Goal: Information Seeking & Learning: Learn about a topic

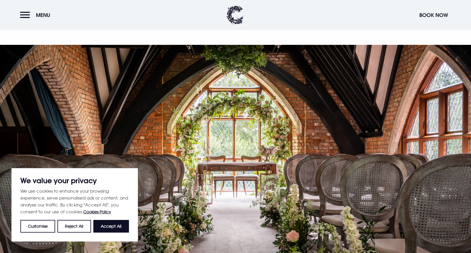
scroll to position [993, 0]
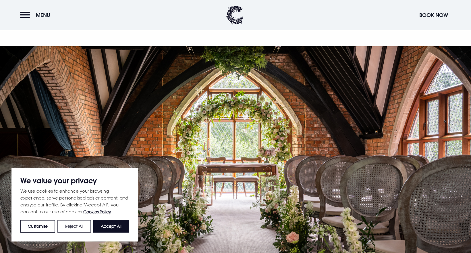
click at [66, 227] on button "Reject All" at bounding box center [73, 226] width 33 height 13
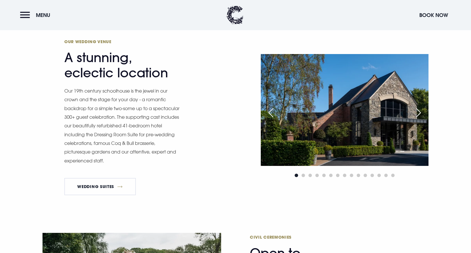
scroll to position [683, 0]
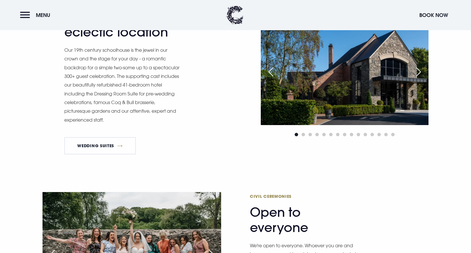
click at [420, 69] on div "Next slide" at bounding box center [419, 72] width 14 height 13
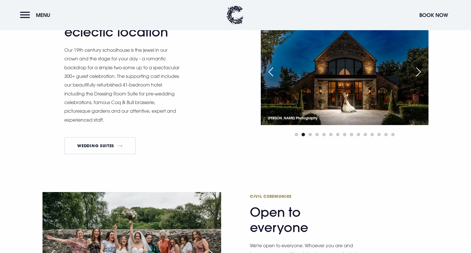
click at [420, 69] on div "Next slide" at bounding box center [419, 72] width 14 height 13
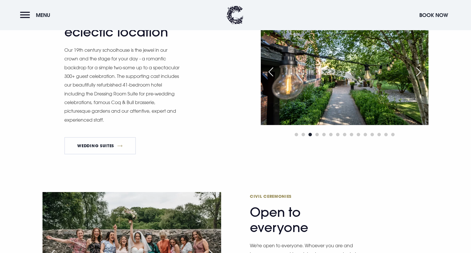
click at [420, 69] on div "Next slide" at bounding box center [419, 72] width 14 height 13
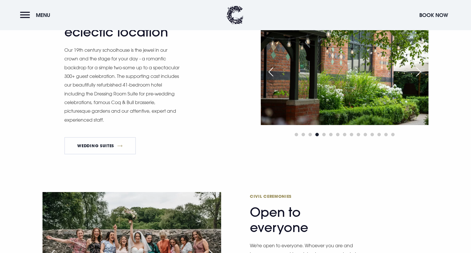
click at [420, 69] on div "Next slide" at bounding box center [419, 72] width 14 height 13
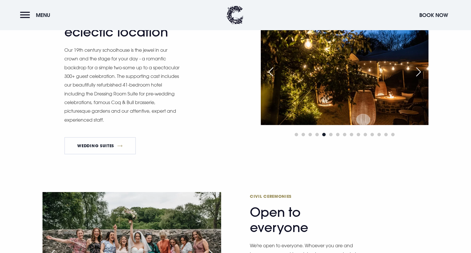
click at [420, 69] on div "Next slide" at bounding box center [419, 72] width 14 height 13
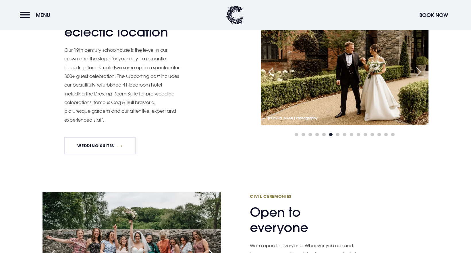
click at [420, 69] on div "Next slide" at bounding box center [419, 72] width 14 height 13
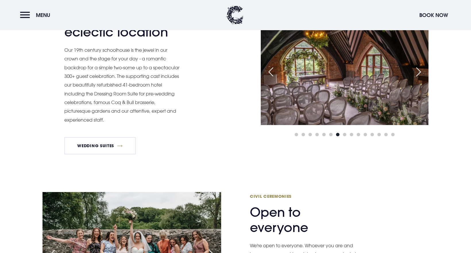
click at [420, 69] on div "Next slide" at bounding box center [419, 72] width 14 height 13
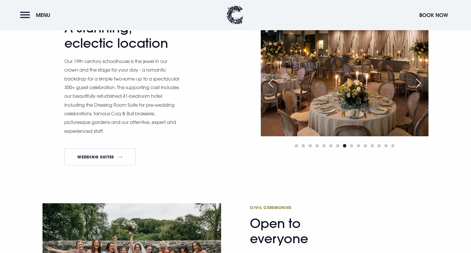
scroll to position [669, 0]
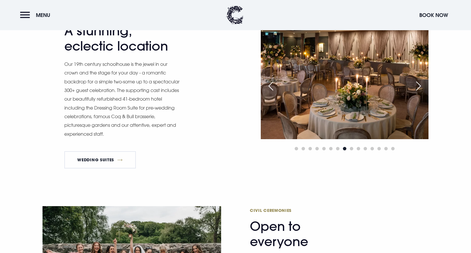
click at [422, 86] on div "Next slide" at bounding box center [419, 86] width 14 height 13
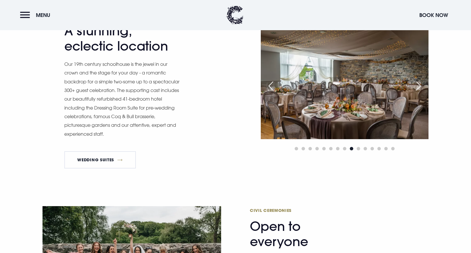
click at [422, 86] on div "Next slide" at bounding box center [419, 86] width 14 height 13
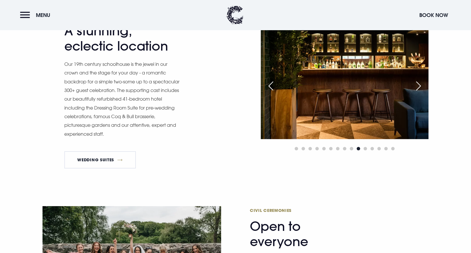
click at [422, 86] on div "Next slide" at bounding box center [419, 86] width 14 height 13
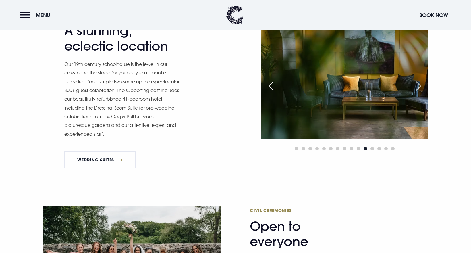
click at [422, 86] on div "Next slide" at bounding box center [419, 86] width 14 height 13
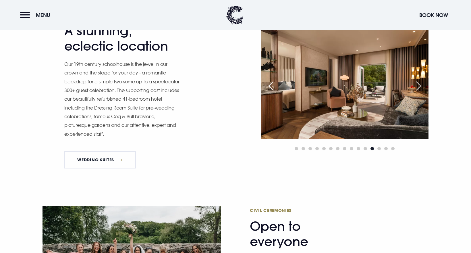
click at [422, 86] on div "Next slide" at bounding box center [419, 86] width 14 height 13
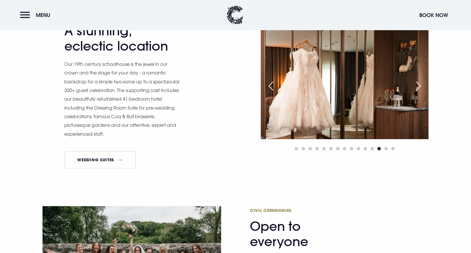
click at [422, 86] on div "Next slide" at bounding box center [419, 86] width 14 height 13
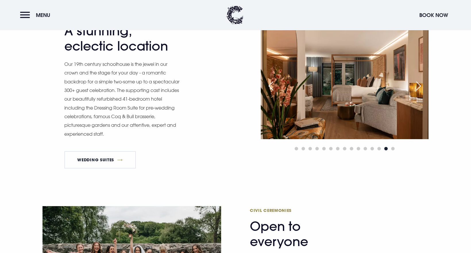
click at [422, 86] on div "Next slide" at bounding box center [419, 86] width 14 height 13
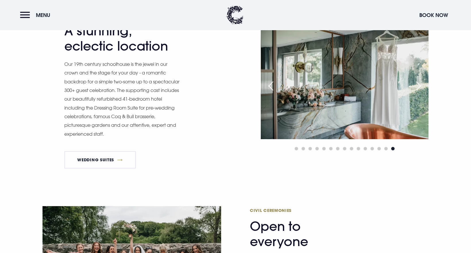
click at [421, 85] on div "Next slide" at bounding box center [419, 86] width 14 height 13
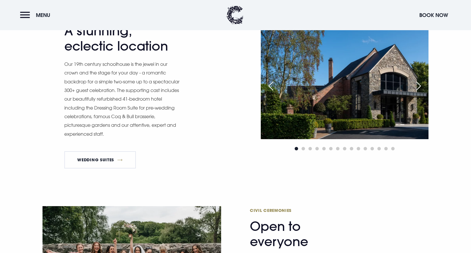
click at [421, 85] on div "Next slide" at bounding box center [419, 86] width 14 height 13
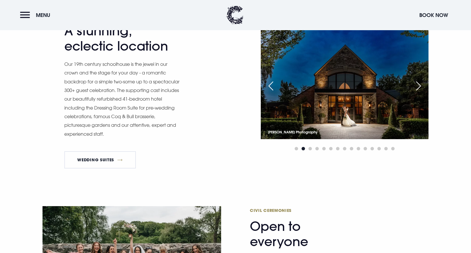
click at [421, 85] on div "Next slide" at bounding box center [419, 86] width 14 height 13
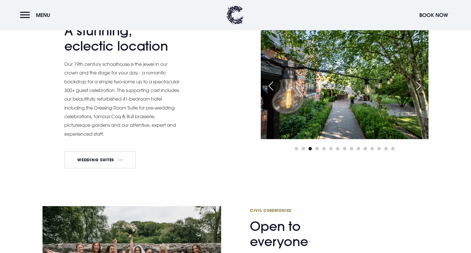
click at [421, 85] on div "Next slide" at bounding box center [419, 86] width 14 height 13
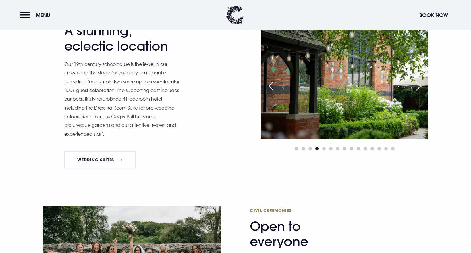
click at [267, 87] on div "Previous slide" at bounding box center [271, 86] width 14 height 13
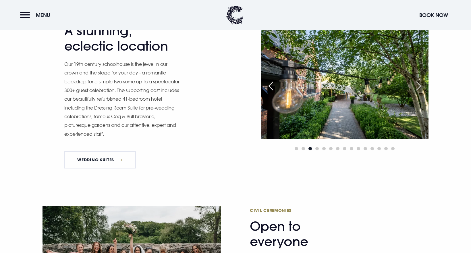
click at [267, 87] on div "Previous slide" at bounding box center [271, 86] width 14 height 13
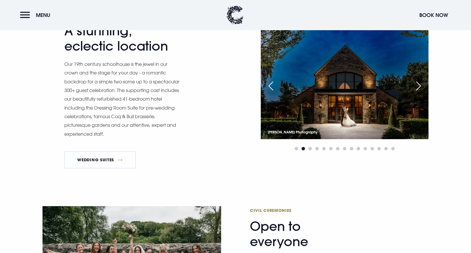
click at [267, 87] on div "Previous slide" at bounding box center [271, 86] width 14 height 13
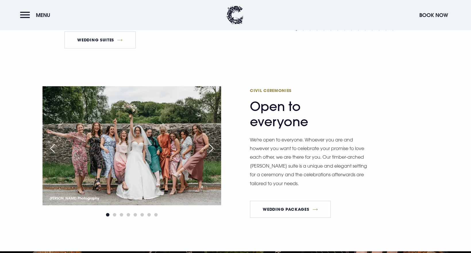
scroll to position [789, 0]
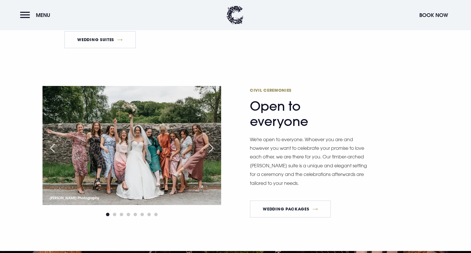
click at [213, 147] on div "Next slide" at bounding box center [211, 148] width 14 height 13
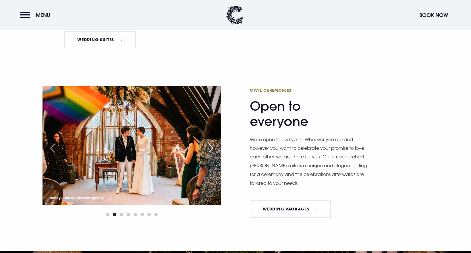
click at [209, 148] on div "Next slide" at bounding box center [211, 148] width 14 height 13
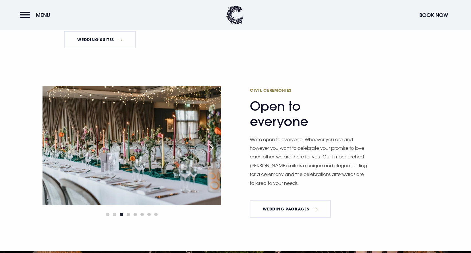
click at [213, 147] on div "Next slide" at bounding box center [211, 148] width 14 height 13
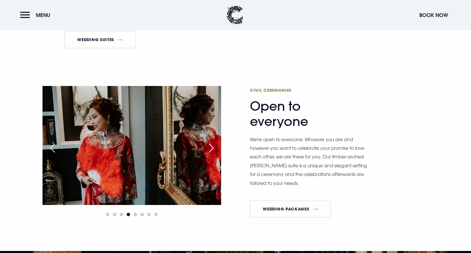
click at [213, 147] on div "Next slide" at bounding box center [211, 148] width 14 height 13
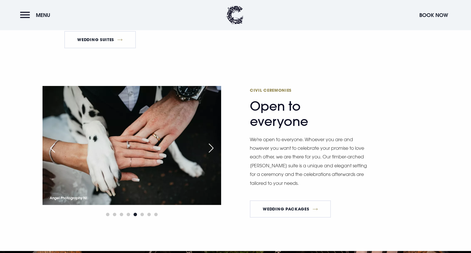
click at [213, 147] on div "Next slide" at bounding box center [211, 148] width 14 height 13
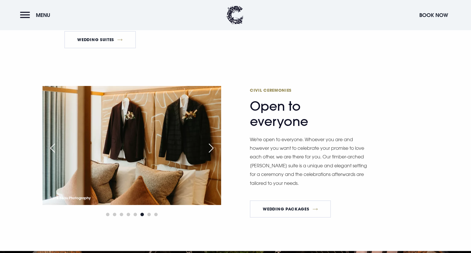
click at [213, 147] on div "Next slide" at bounding box center [211, 148] width 14 height 13
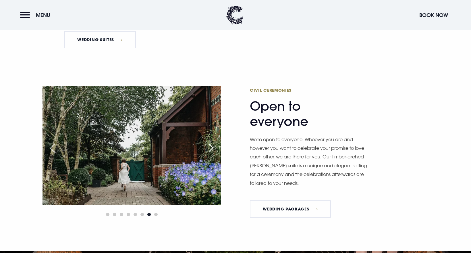
click at [213, 147] on div "Next slide" at bounding box center [211, 148] width 14 height 13
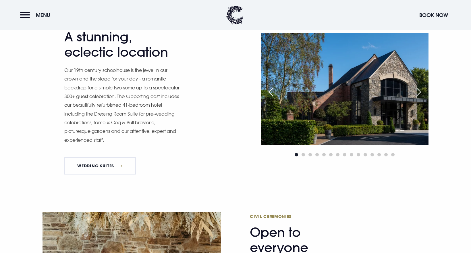
scroll to position [581, 0]
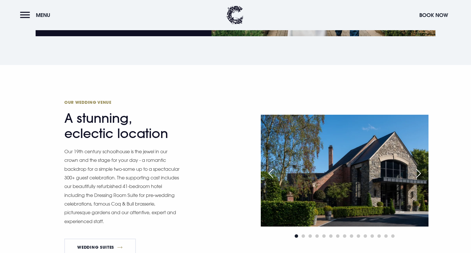
click at [417, 175] on div "Next slide" at bounding box center [419, 173] width 14 height 13
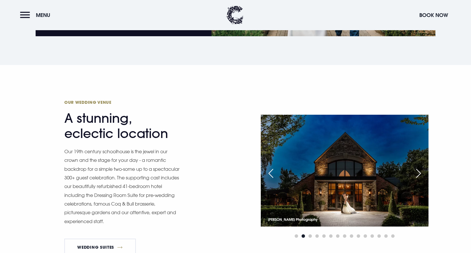
click at [417, 175] on div "Next slide" at bounding box center [419, 173] width 14 height 13
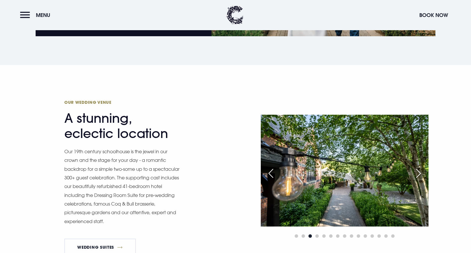
click at [417, 175] on div "Next slide" at bounding box center [419, 173] width 14 height 13
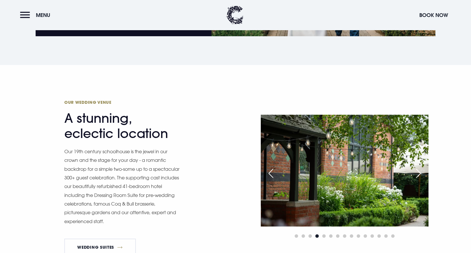
click at [417, 175] on div "Next slide" at bounding box center [419, 173] width 14 height 13
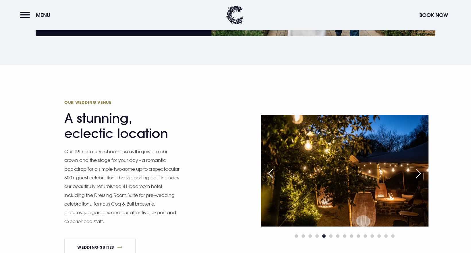
click at [417, 175] on div "Next slide" at bounding box center [419, 173] width 14 height 13
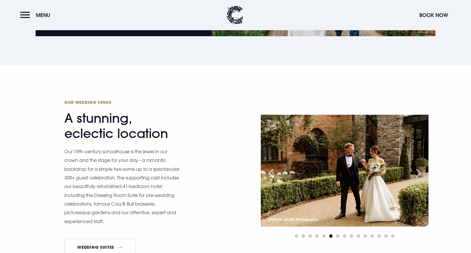
click at [417, 175] on div "Next slide" at bounding box center [419, 173] width 14 height 13
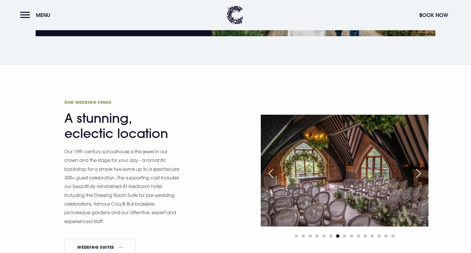
click at [417, 175] on div "Next slide" at bounding box center [419, 173] width 14 height 13
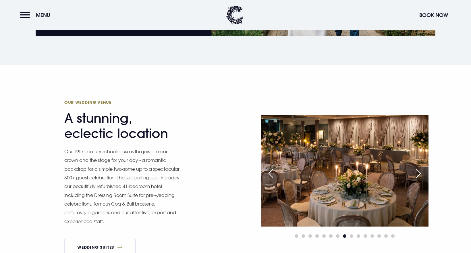
click at [417, 175] on div "Next slide" at bounding box center [419, 173] width 14 height 13
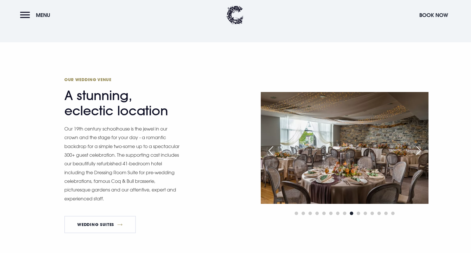
scroll to position [604, 0]
click at [420, 149] on div "Next slide" at bounding box center [419, 150] width 14 height 13
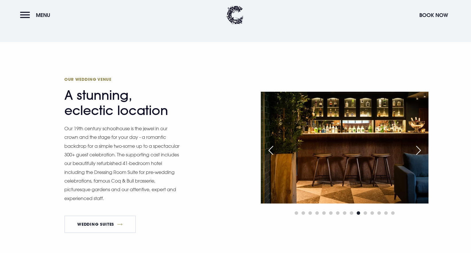
click at [420, 149] on div "Next slide" at bounding box center [419, 150] width 14 height 13
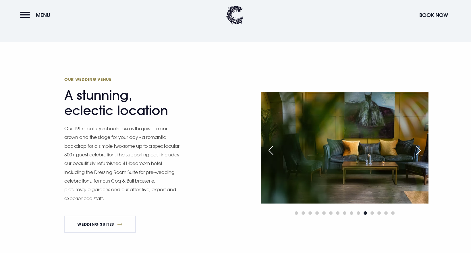
click at [422, 149] on div "Next slide" at bounding box center [419, 150] width 14 height 13
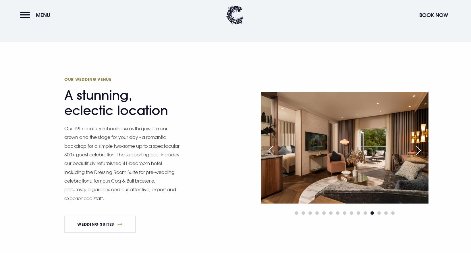
click at [422, 149] on div "Next slide" at bounding box center [419, 150] width 14 height 13
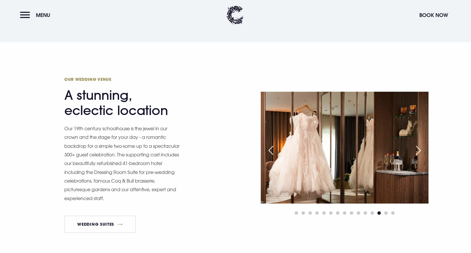
click at [422, 149] on div "Next slide" at bounding box center [419, 150] width 14 height 13
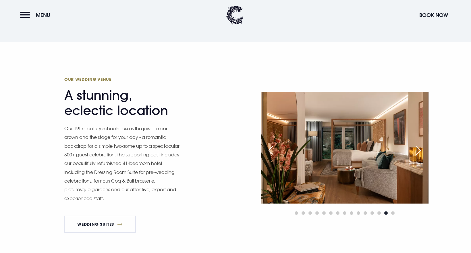
click at [422, 149] on div "Next slide" at bounding box center [419, 150] width 14 height 13
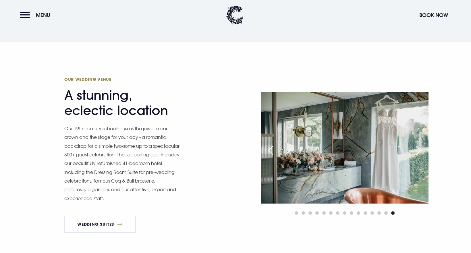
click at [268, 150] on div "Previous slide" at bounding box center [271, 150] width 14 height 13
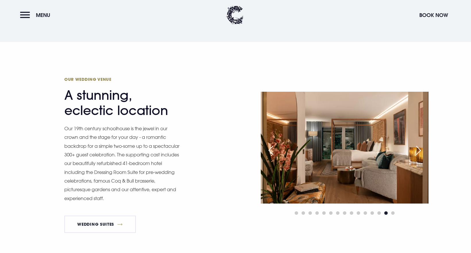
click at [268, 150] on div "Previous slide" at bounding box center [271, 150] width 14 height 13
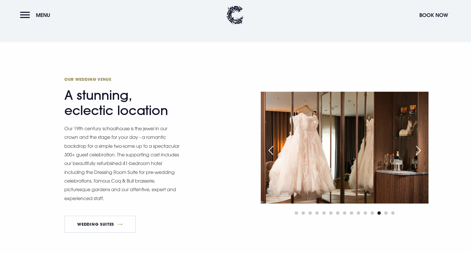
click at [268, 150] on div "Previous slide" at bounding box center [271, 150] width 14 height 13
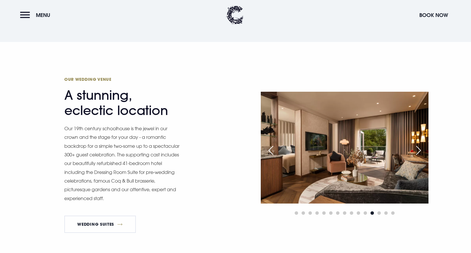
click at [268, 150] on div "Previous slide" at bounding box center [271, 150] width 14 height 13
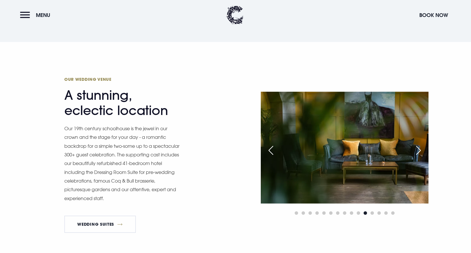
click at [268, 150] on div "Previous slide" at bounding box center [271, 150] width 14 height 13
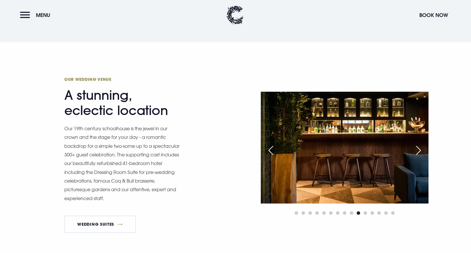
click at [268, 150] on div "Previous slide" at bounding box center [271, 150] width 14 height 13
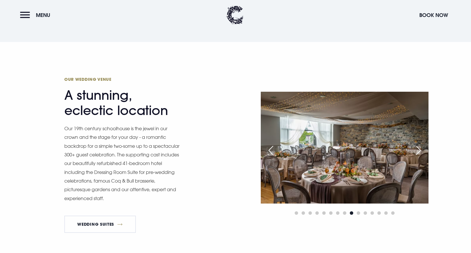
click at [417, 153] on div "Next slide" at bounding box center [419, 150] width 14 height 13
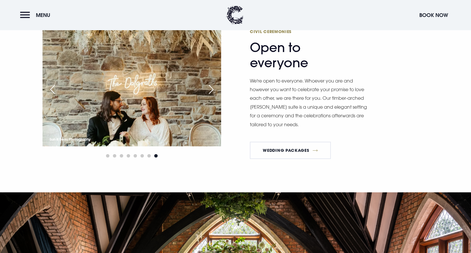
scroll to position [845, 0]
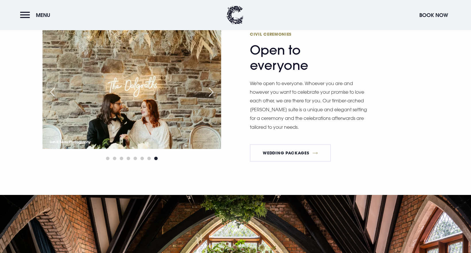
click at [211, 90] on div "Next slide" at bounding box center [211, 92] width 14 height 13
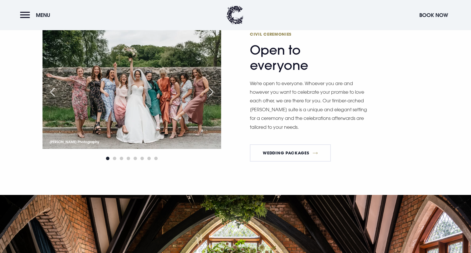
click at [211, 90] on div "Next slide" at bounding box center [211, 92] width 14 height 13
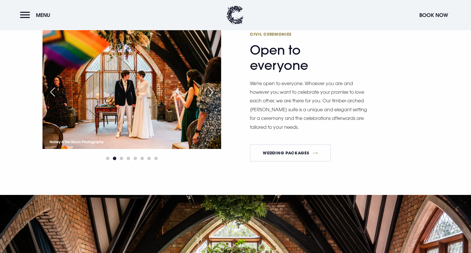
click at [211, 90] on div "Next slide" at bounding box center [211, 92] width 14 height 13
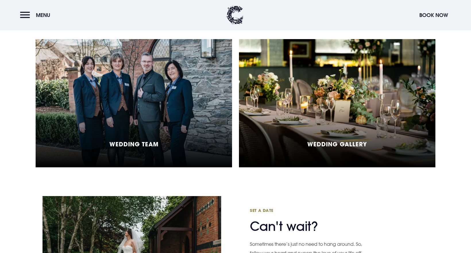
scroll to position [1519, 0]
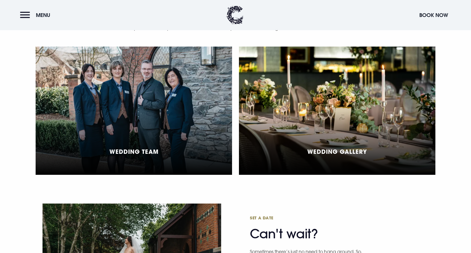
click at [339, 104] on div "Wedding Gallery" at bounding box center [337, 111] width 197 height 128
